Goal: Transaction & Acquisition: Purchase product/service

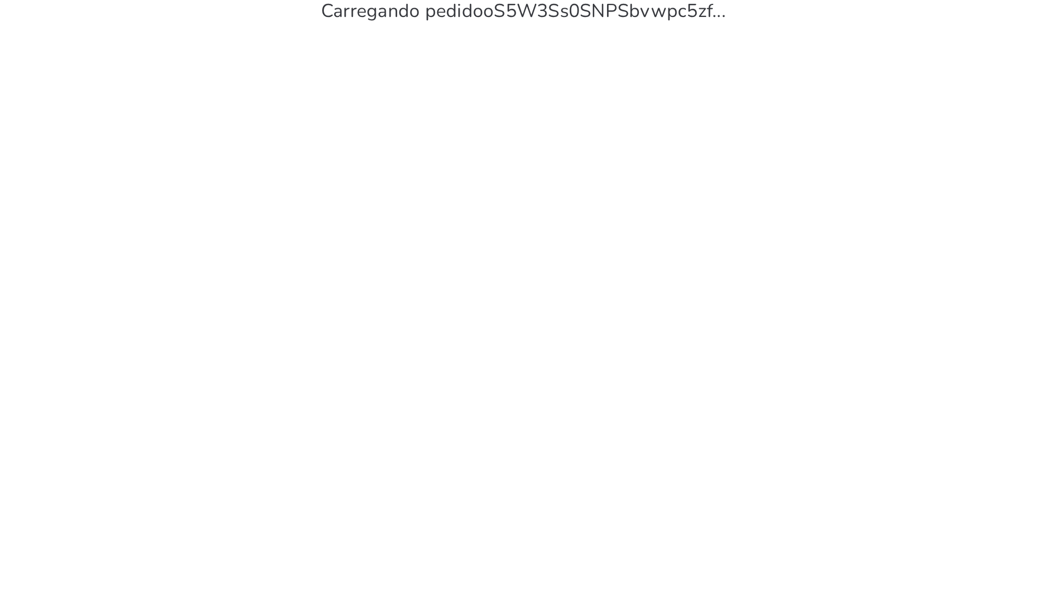
click at [697, 183] on commerce-orders-show-page at bounding box center [523, 297] width 1047 height 594
